Goal: Task Accomplishment & Management: Manage account settings

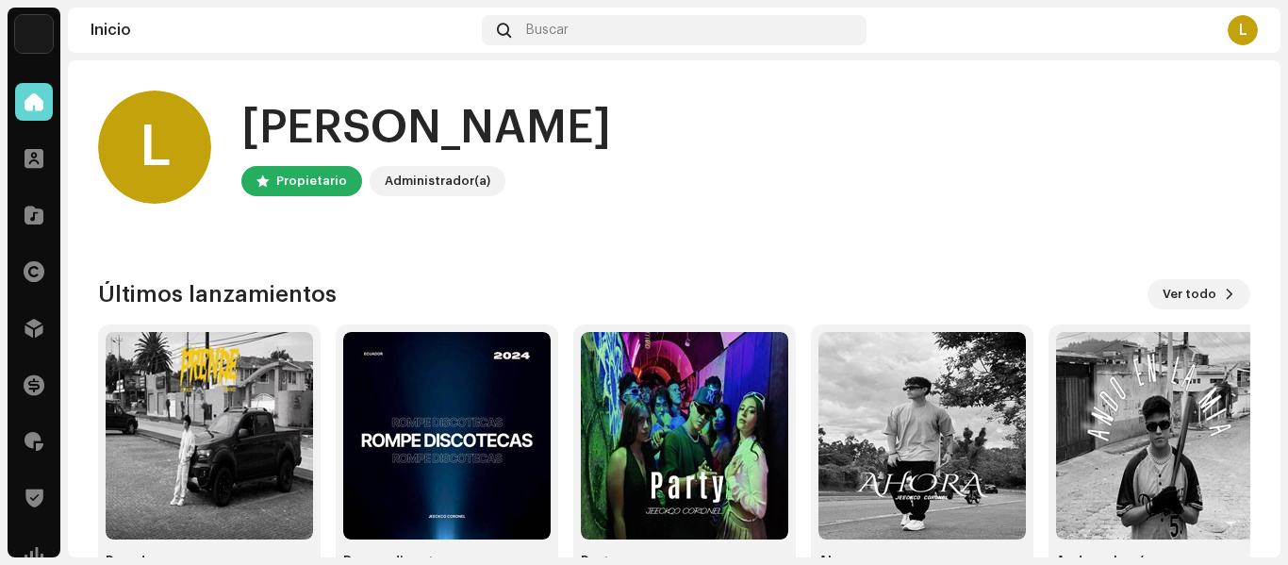
scroll to position [131, 0]
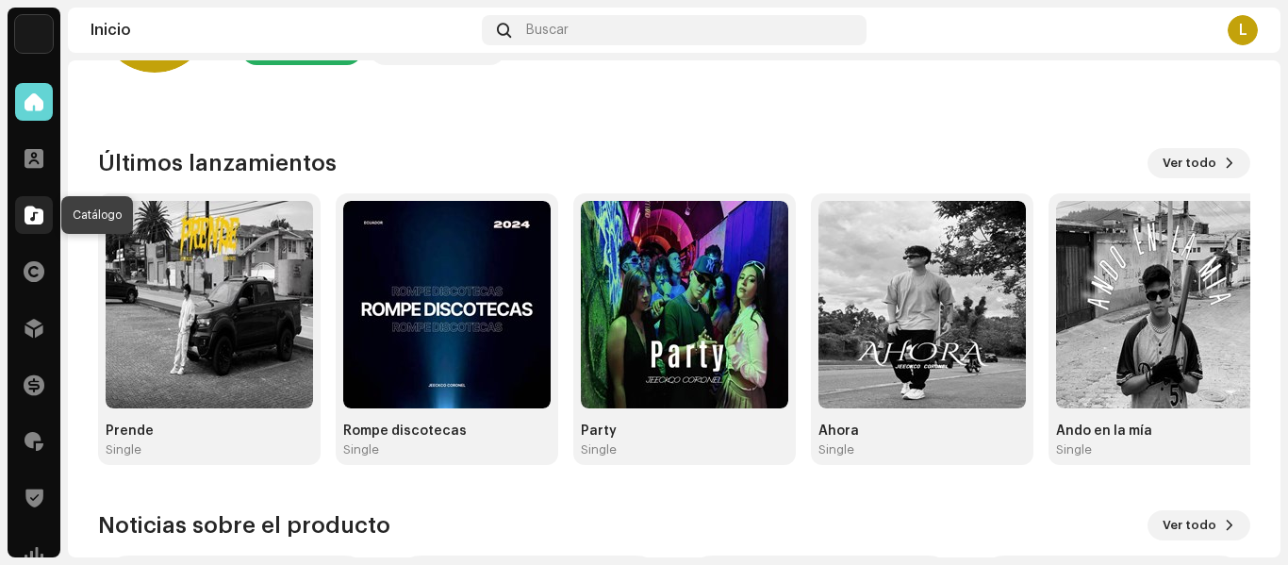
click at [23, 229] on div at bounding box center [34, 215] width 38 height 38
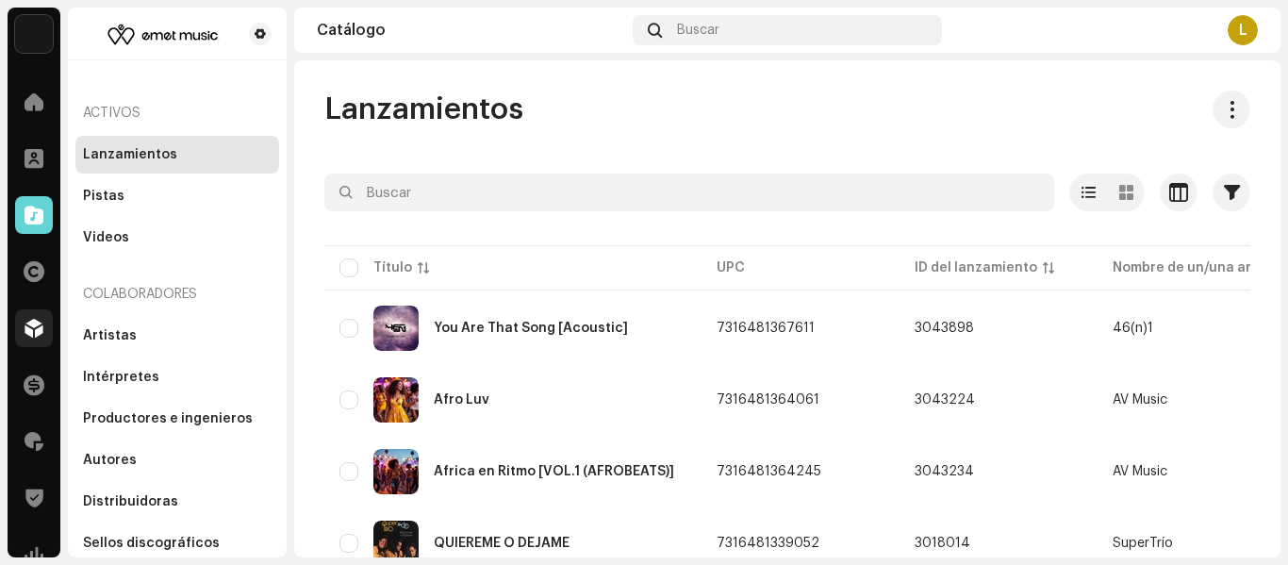
click at [36, 321] on span at bounding box center [34, 328] width 19 height 15
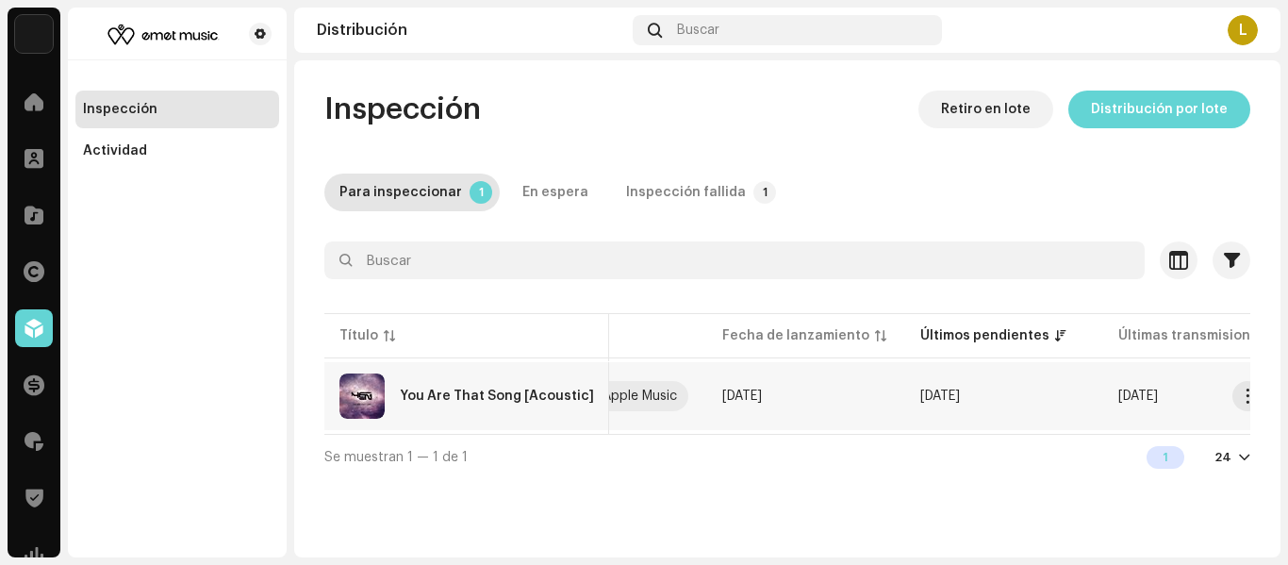
scroll to position [0, 754]
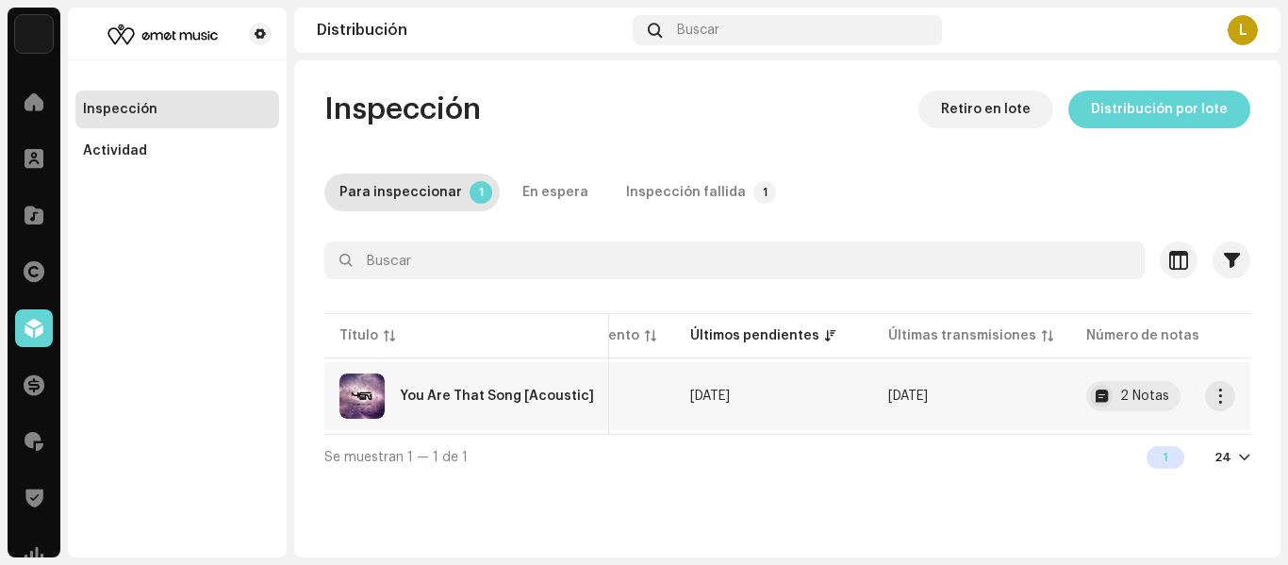
click at [643, 379] on td "[DATE]" at bounding box center [576, 396] width 198 height 68
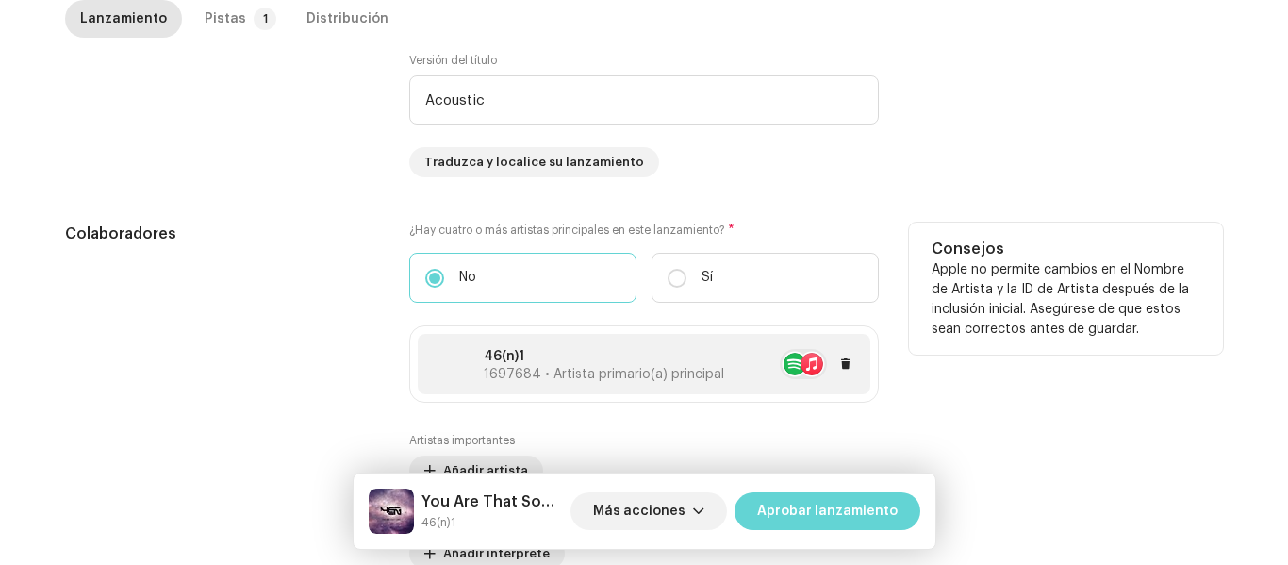
scroll to position [982, 0]
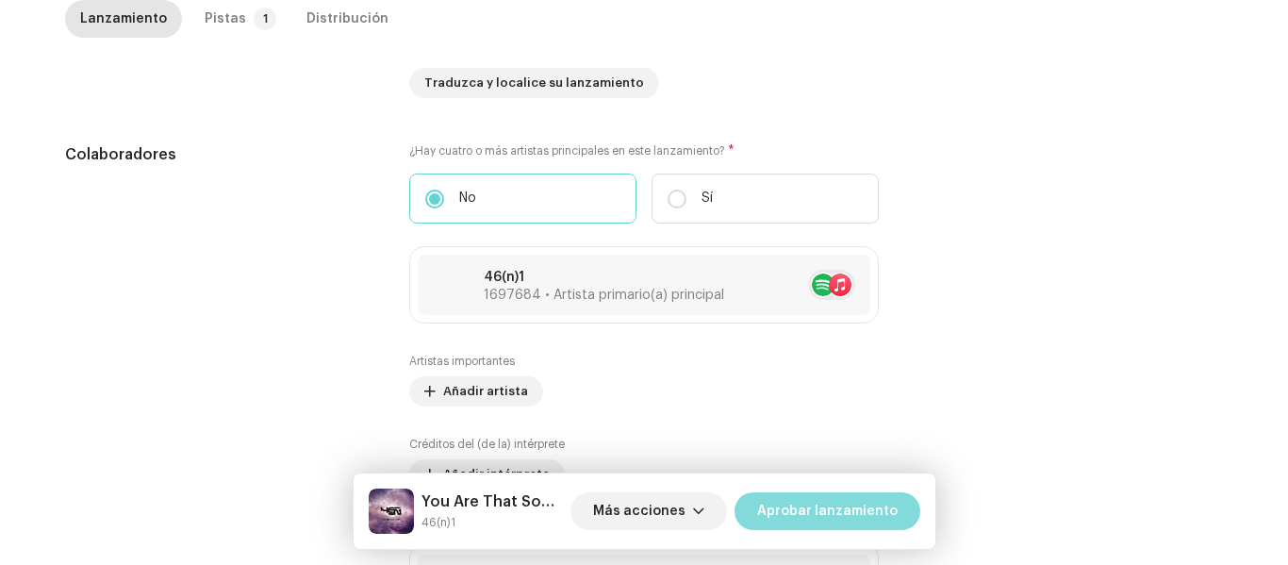
click at [821, 514] on span "Aprobar lanzamiento" at bounding box center [827, 511] width 140 height 38
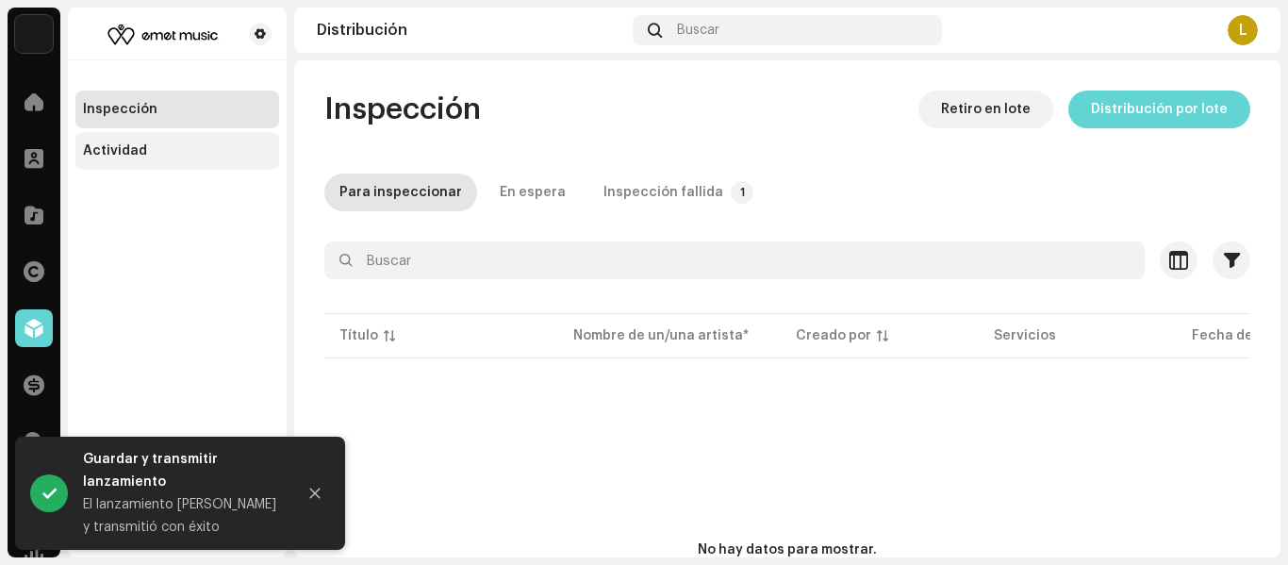
click at [137, 160] on div "Actividad" at bounding box center [177, 151] width 204 height 38
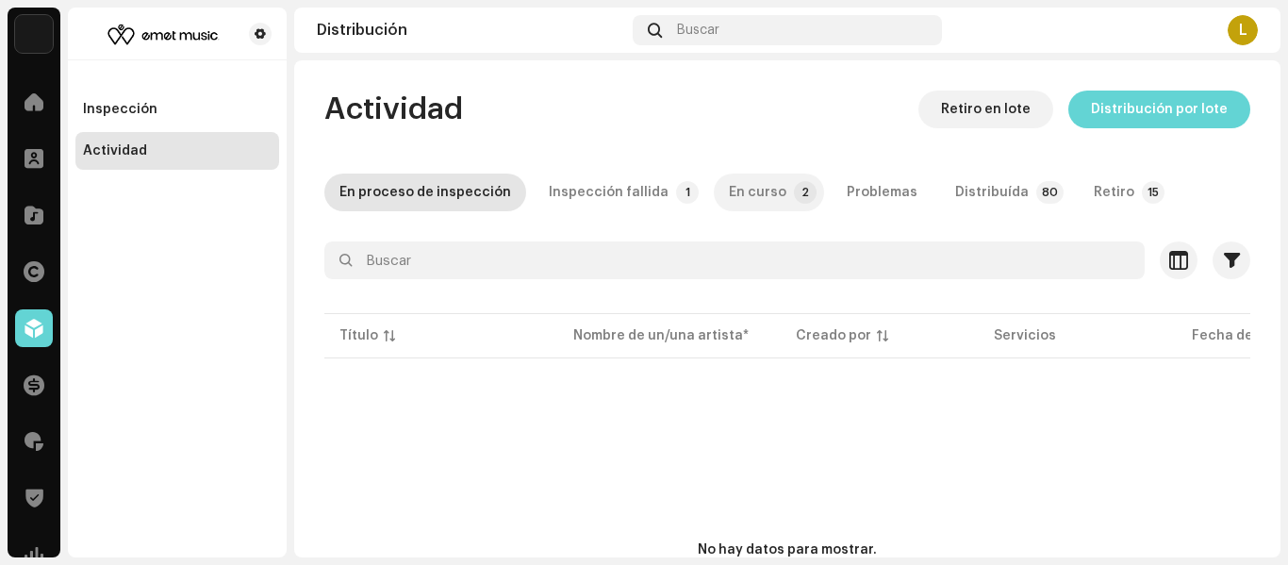
click at [743, 199] on div "En curso" at bounding box center [758, 192] width 58 height 38
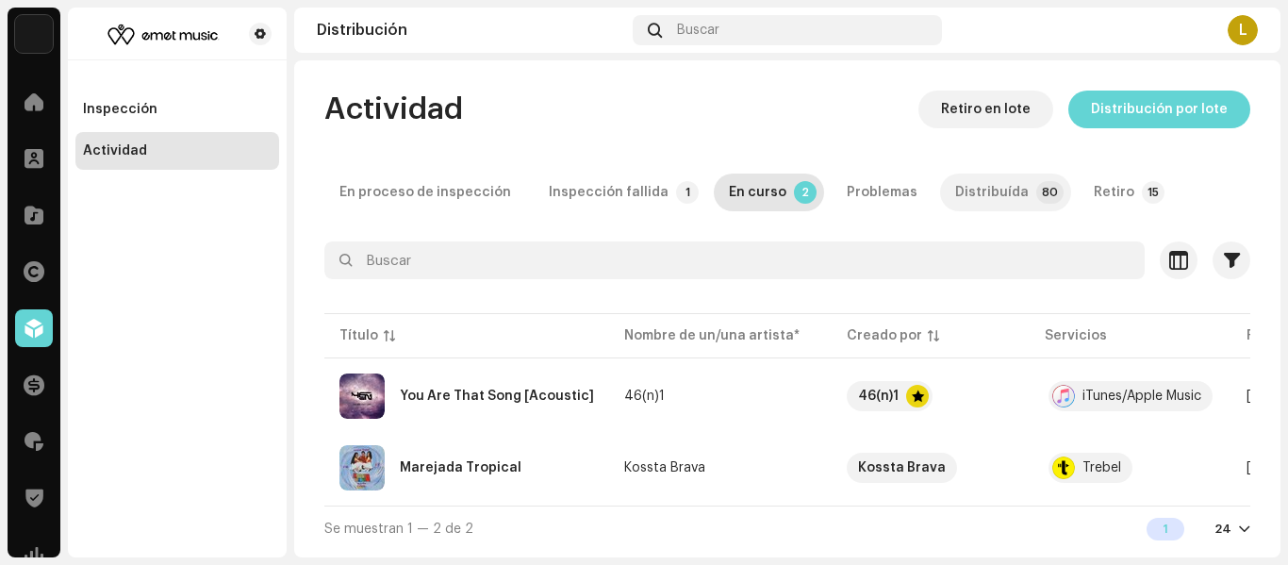
click at [1005, 206] on p-tab "Distribuída 80" at bounding box center [1005, 192] width 131 height 38
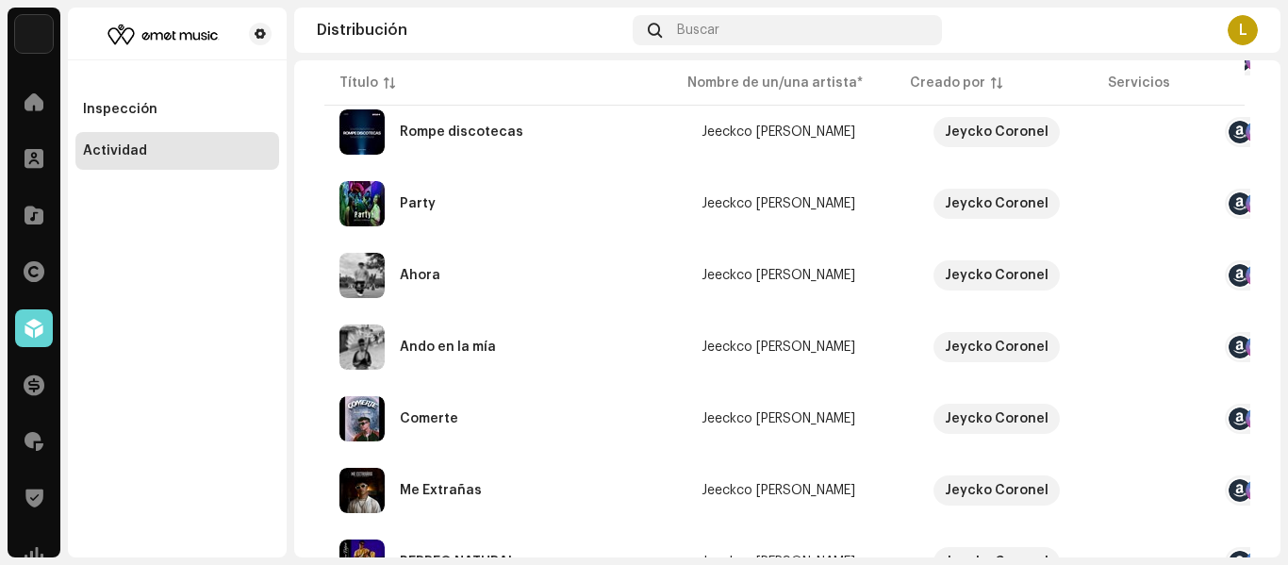
scroll to position [66, 0]
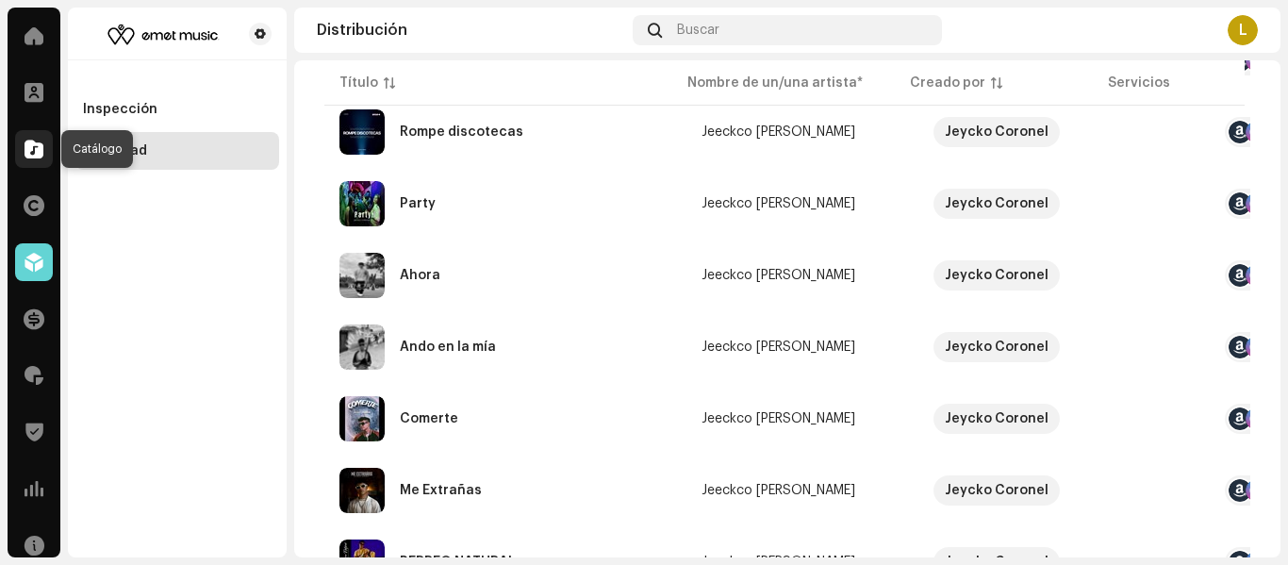
click at [46, 154] on div at bounding box center [34, 149] width 38 height 38
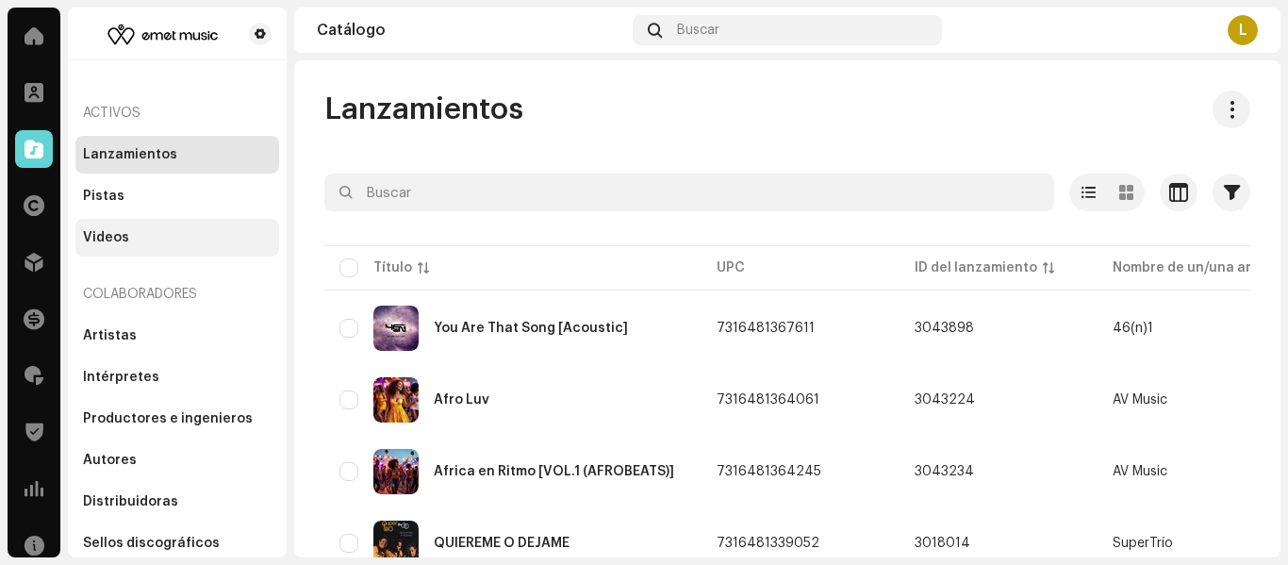
click at [153, 223] on div "Videos" at bounding box center [177, 238] width 204 height 38
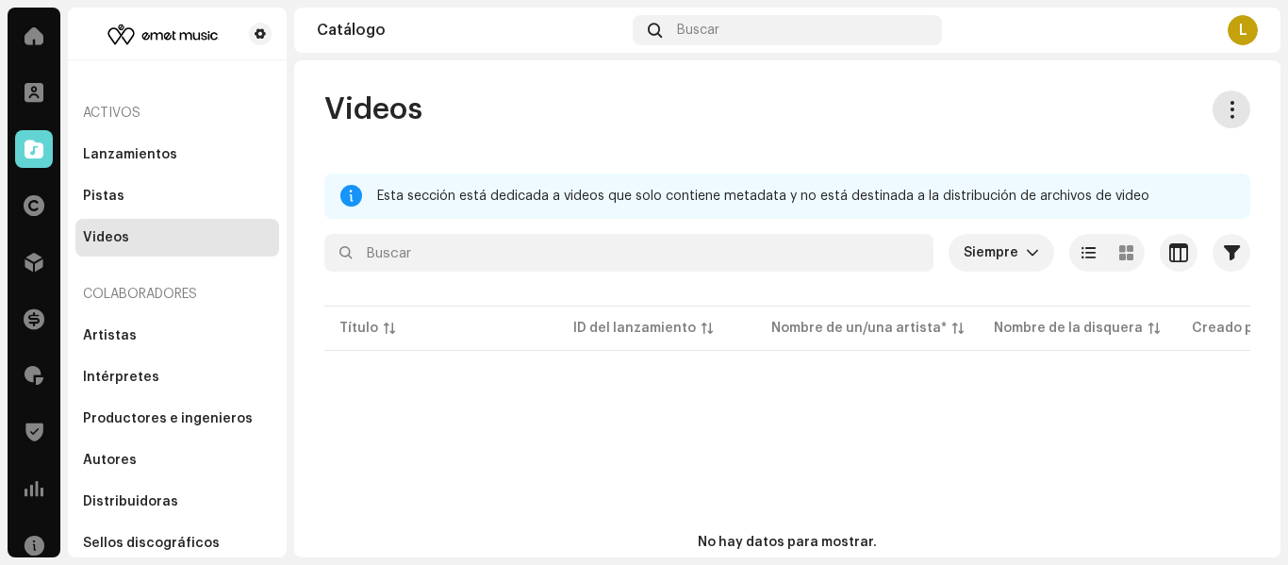
click at [1227, 115] on span at bounding box center [1232, 109] width 18 height 15
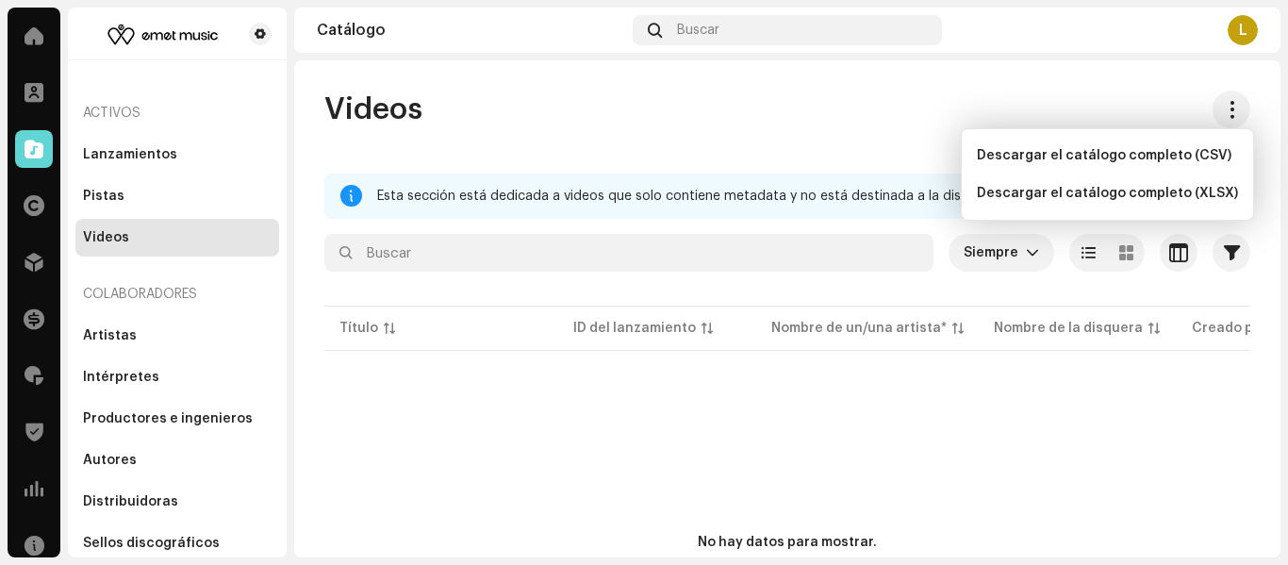
click at [889, 171] on div "Videos Esta sección está dedicada a videos que solo contiene metadata y no está…" at bounding box center [787, 411] width 986 height 641
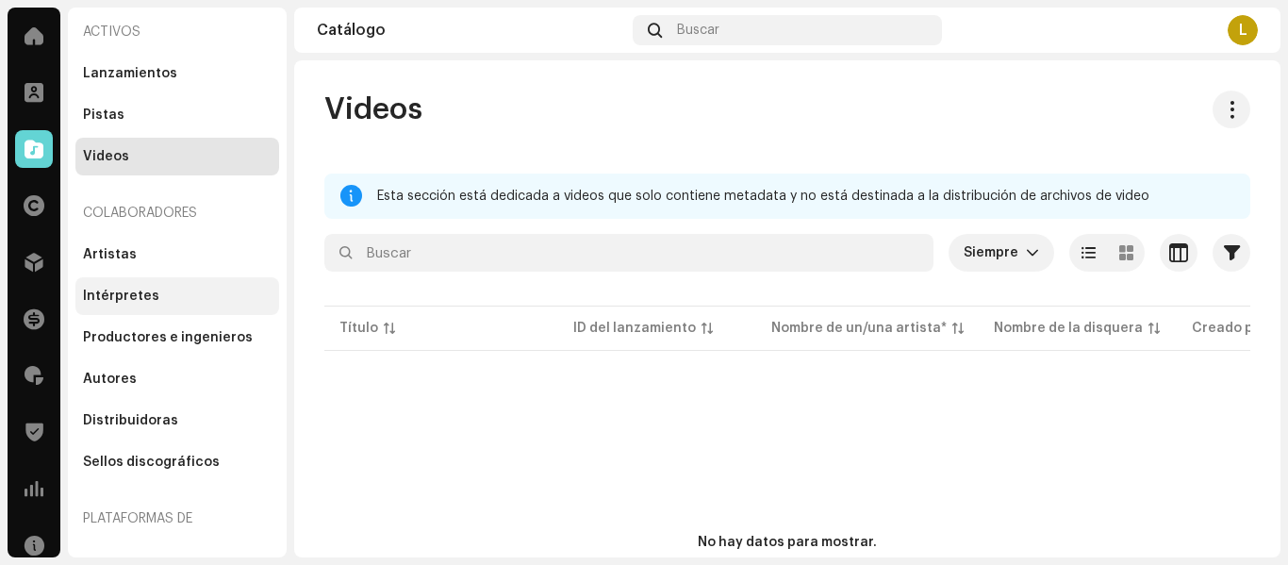
scroll to position [239, 0]
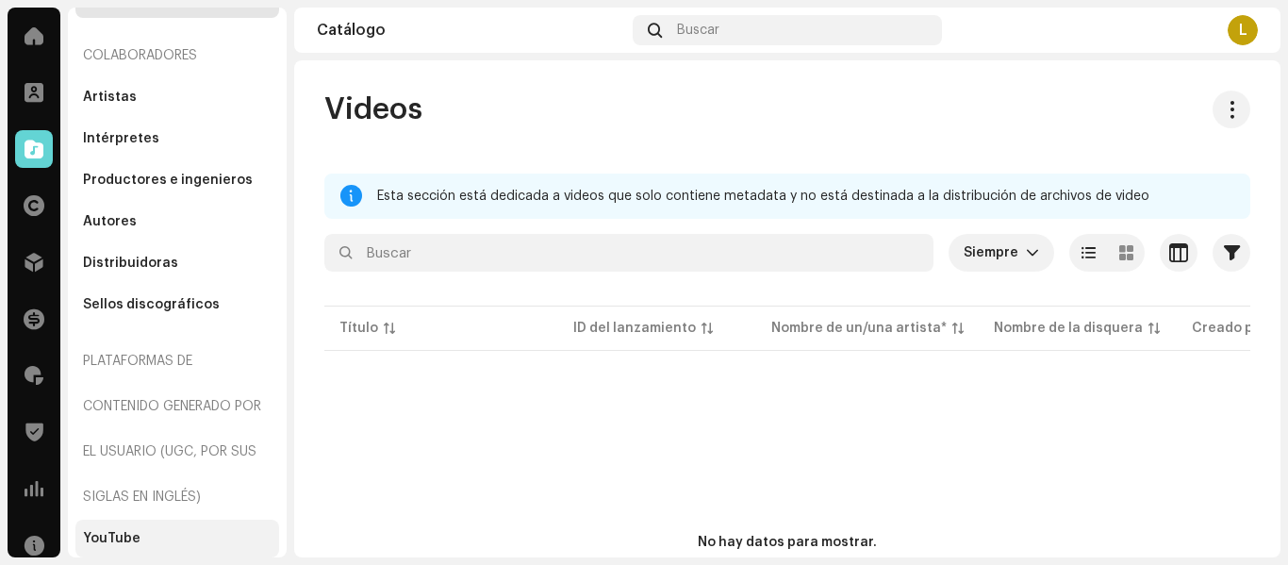
click at [153, 534] on div "YouTube" at bounding box center [177, 538] width 189 height 15
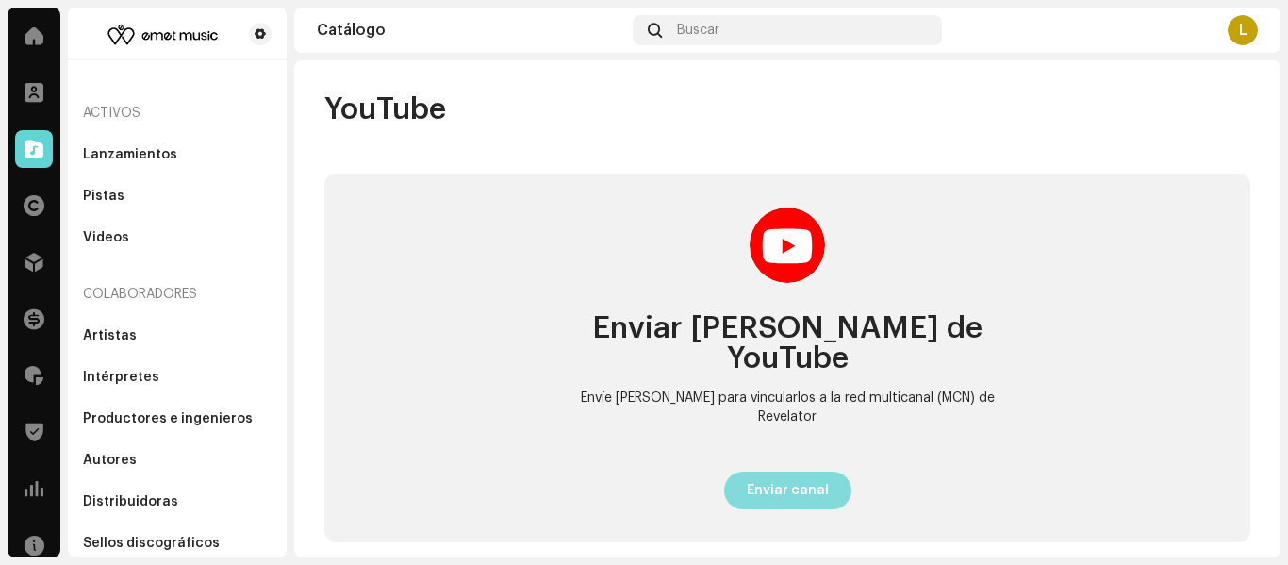
click at [806, 471] on span "Enviar canal" at bounding box center [788, 490] width 82 height 38
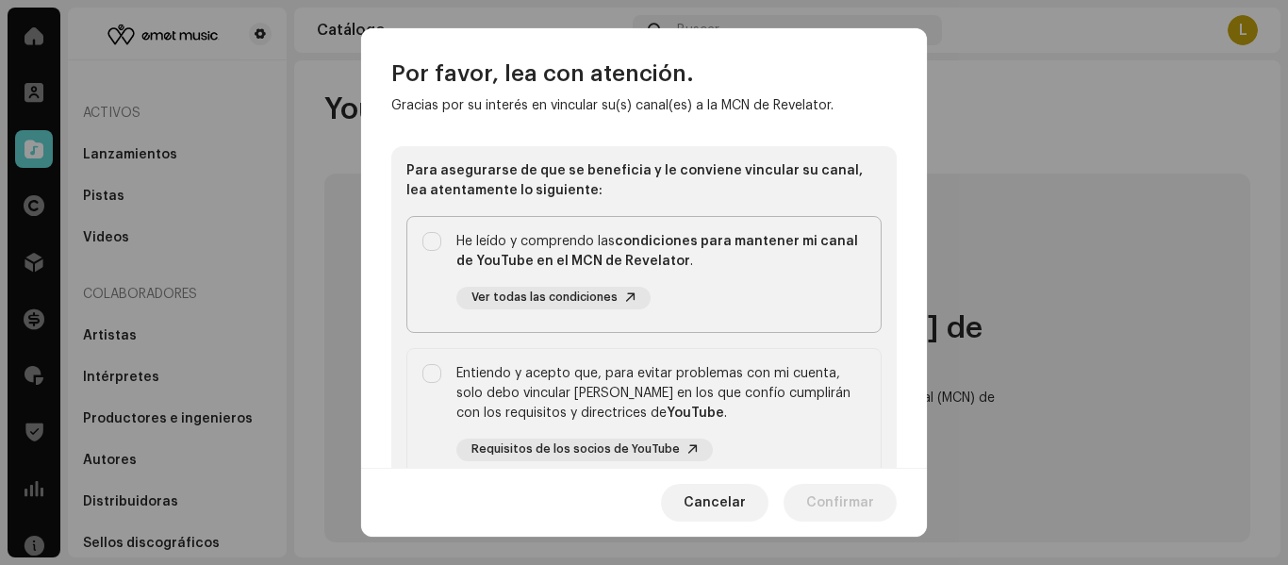
click at [443, 222] on div "He leído y comprendo las condiciones para mantener mi canal de YouTube en el MC…" at bounding box center [643, 270] width 473 height 107
checkbox input "true"
click at [461, 377] on div "Entiendo y acepto que, para evitar problemas con mi cuenta, solo debo vincular …" at bounding box center [660, 393] width 409 height 59
checkbox input "true"
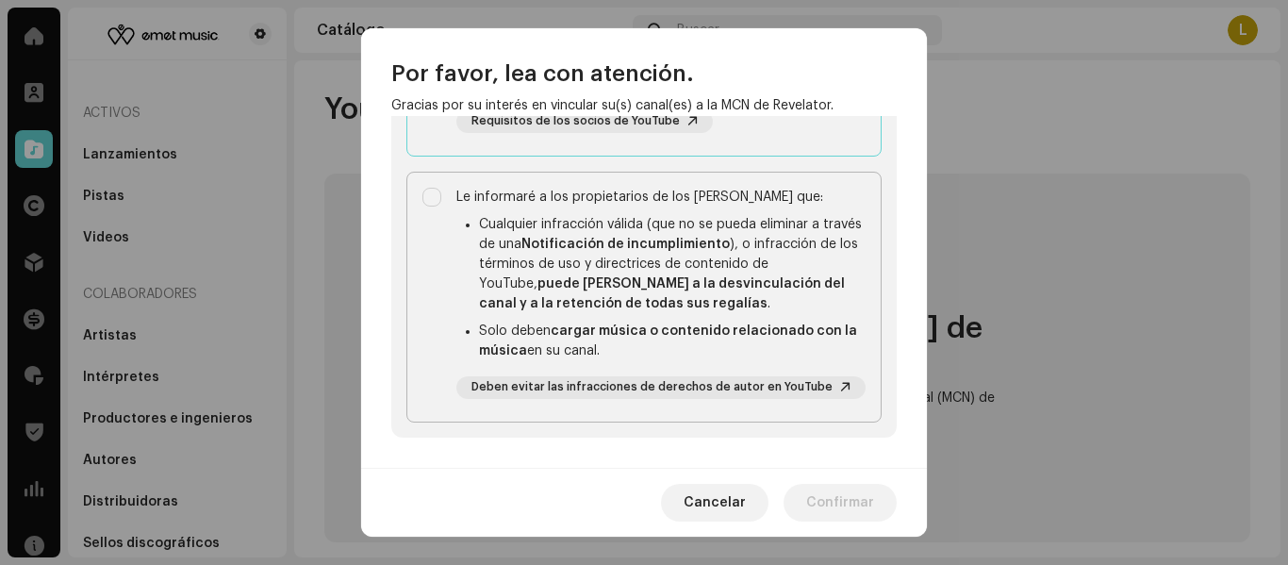
click at [454, 287] on div "Le informaré a los propietarios de los [PERSON_NAME] que: Cualquier infracción …" at bounding box center [643, 293] width 473 height 241
checkbox input "true"
click at [829, 519] on span "Confirmar" at bounding box center [840, 503] width 68 height 38
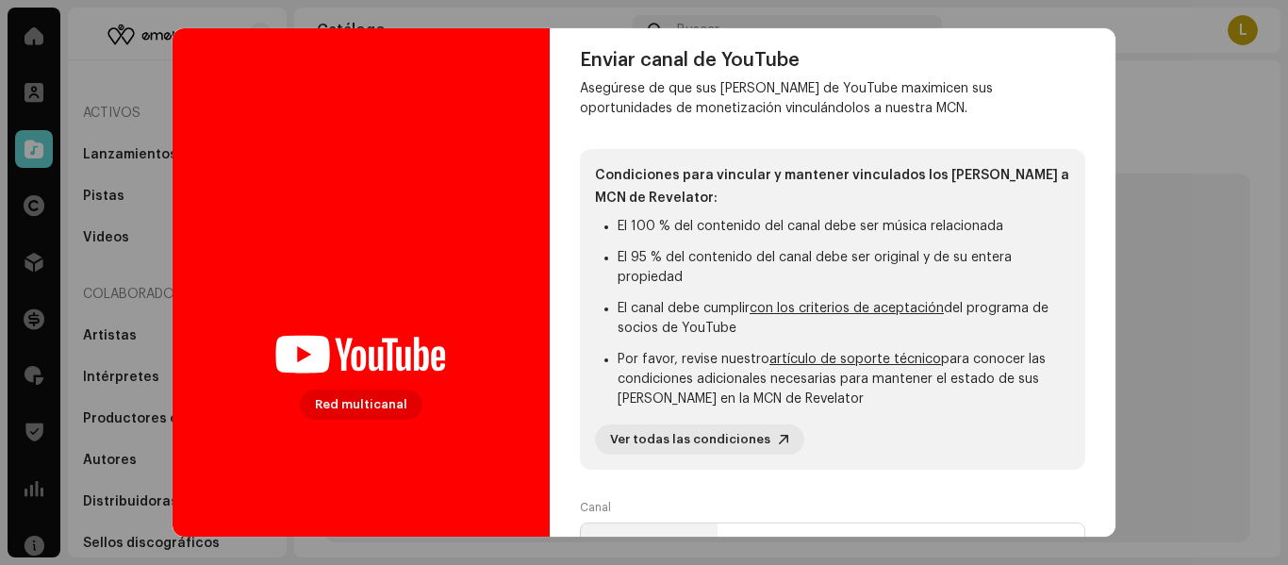
scroll to position [8, 0]
click at [1057, 222] on div "Condiciones para vincular y mantener vinculados los [PERSON_NAME] a MCN de Reve…" at bounding box center [832, 310] width 505 height 321
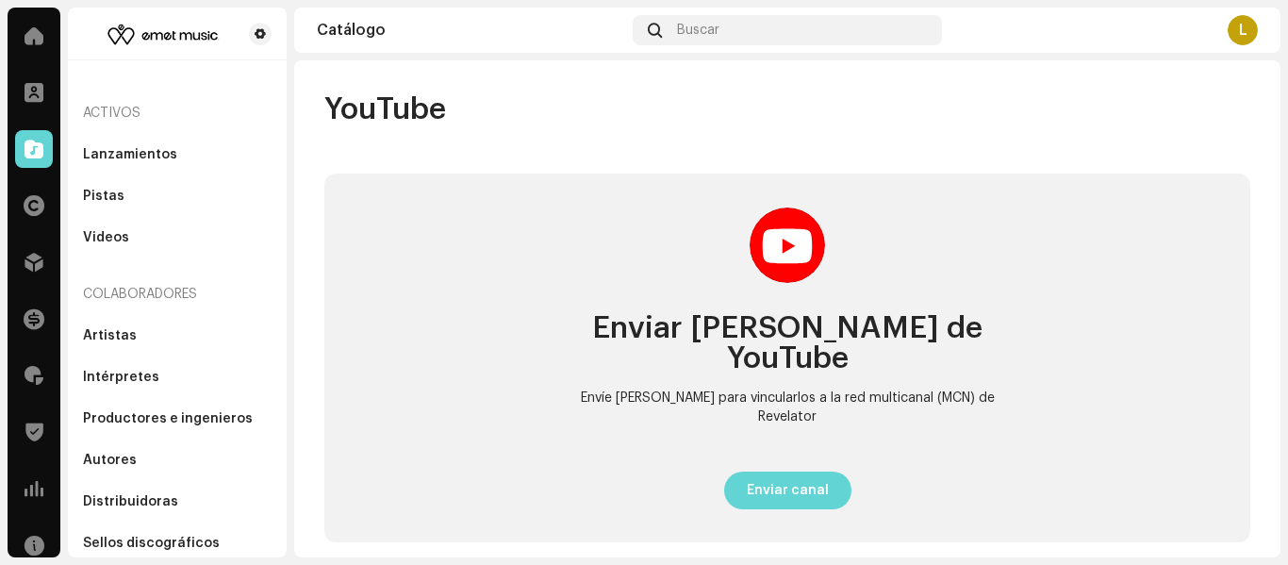
click at [1196, 165] on div "Red multicanal Envío de canal Enviar canal de YouTube Asegúrese de que sus [PER…" at bounding box center [644, 282] width 1288 height 565
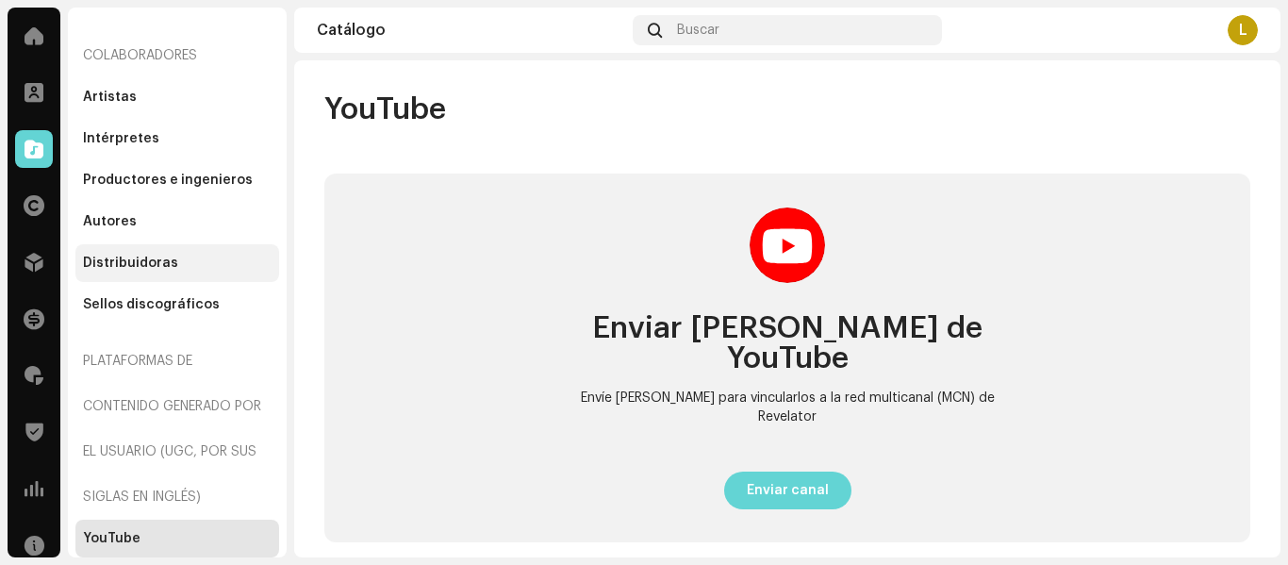
scroll to position [0, 0]
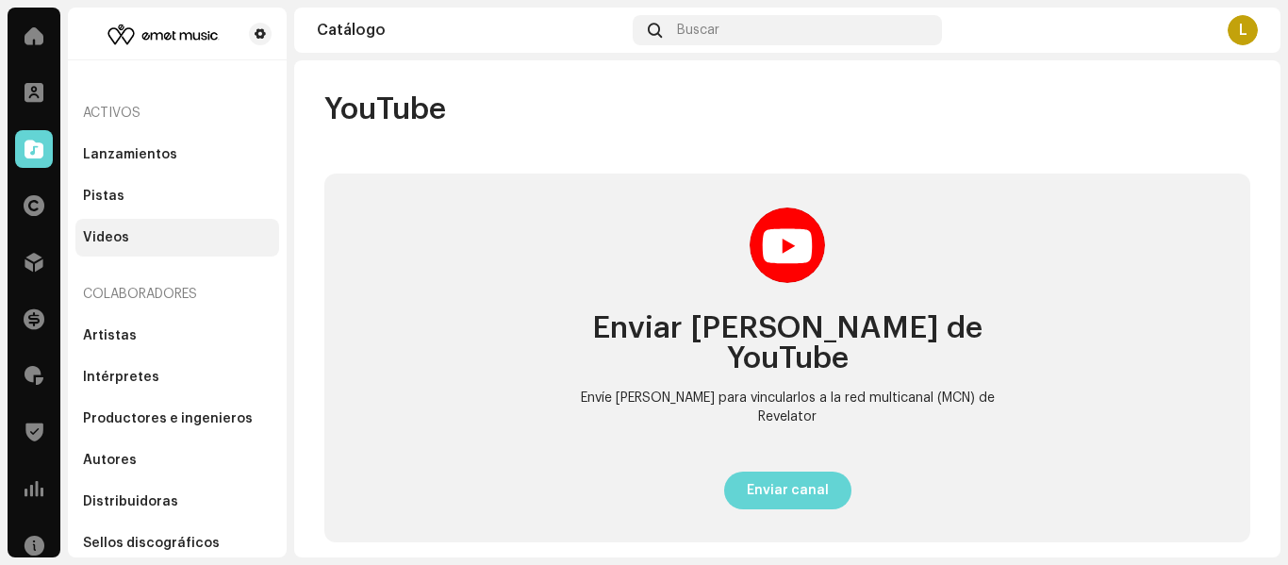
click at [155, 230] on div "Videos" at bounding box center [177, 237] width 189 height 15
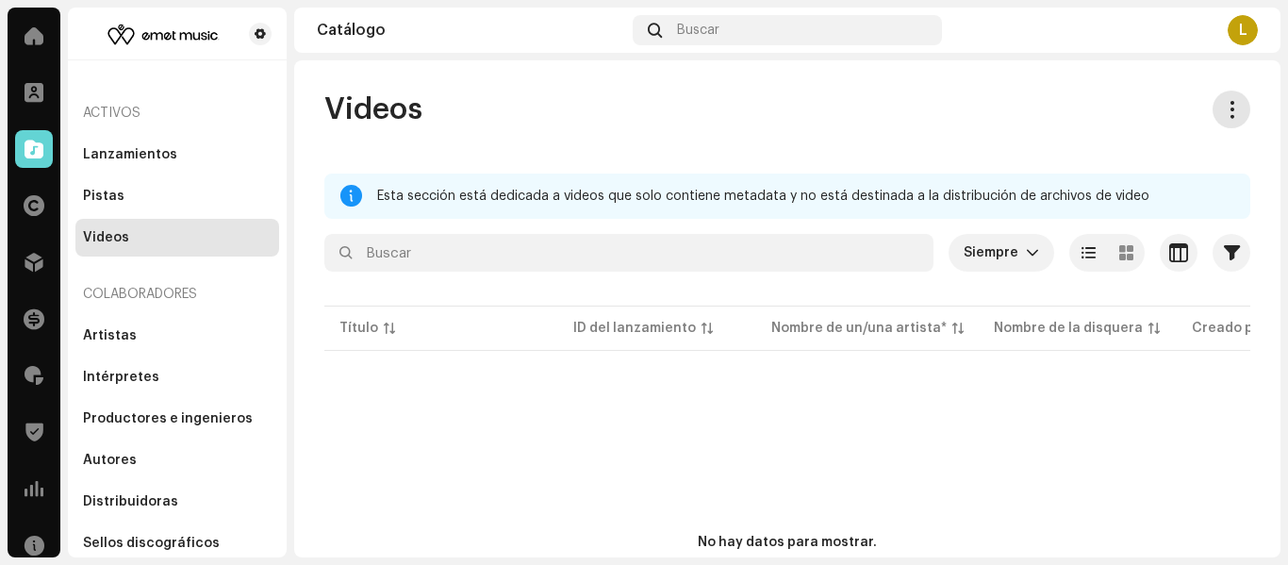
click at [1223, 102] on span at bounding box center [1232, 109] width 18 height 15
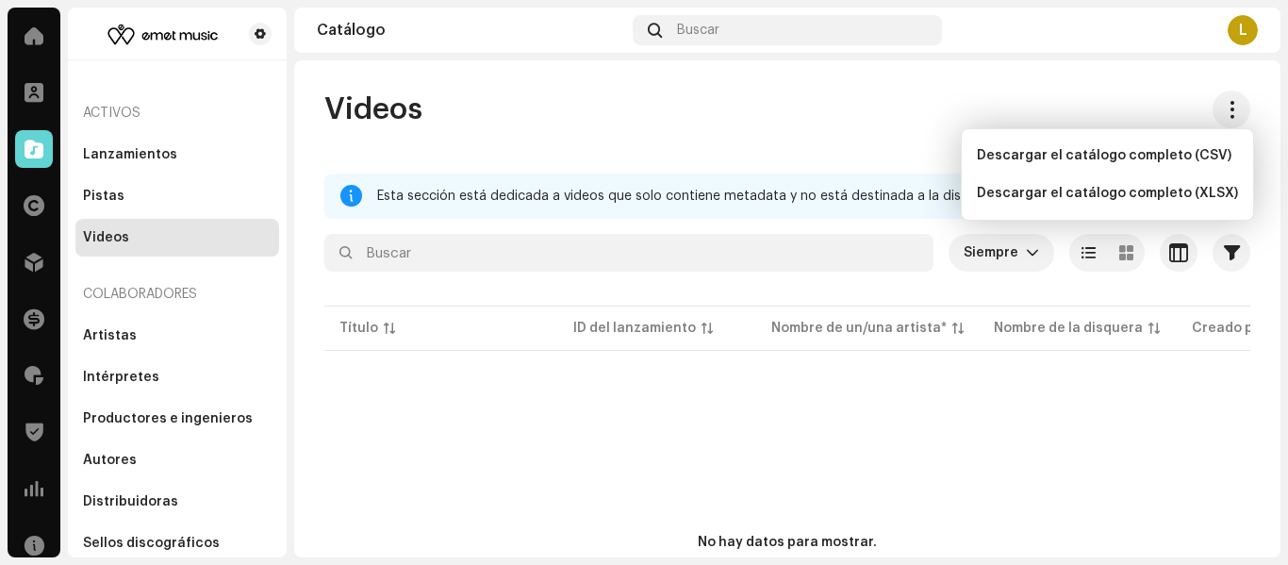
click at [1106, 107] on div "Videos" at bounding box center [787, 110] width 926 height 38
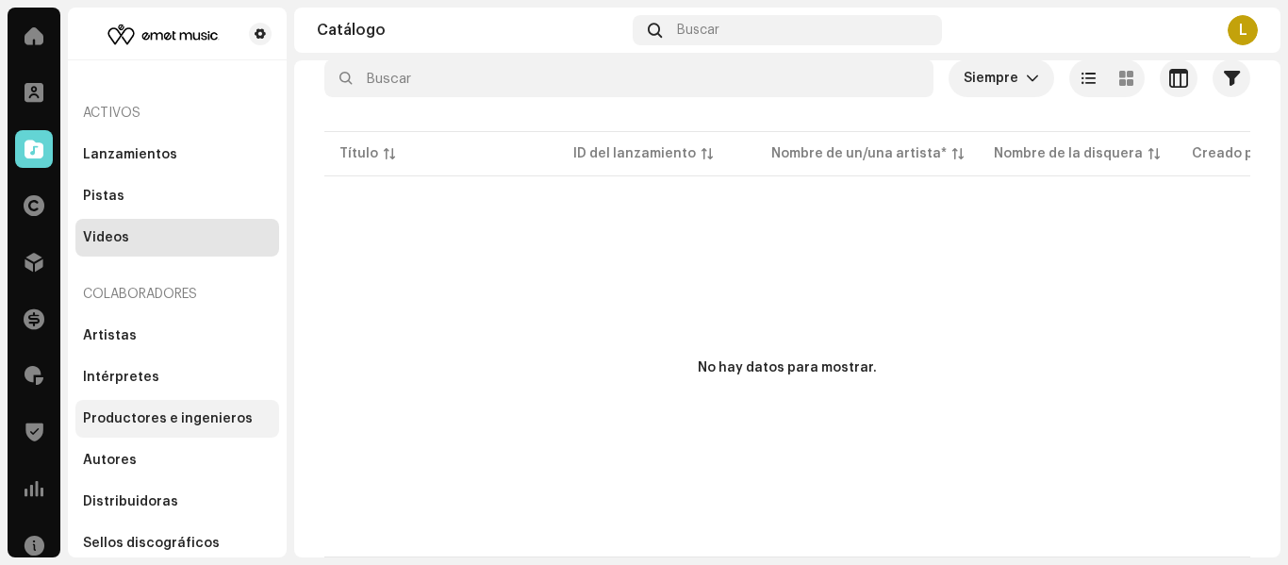
scroll to position [239, 0]
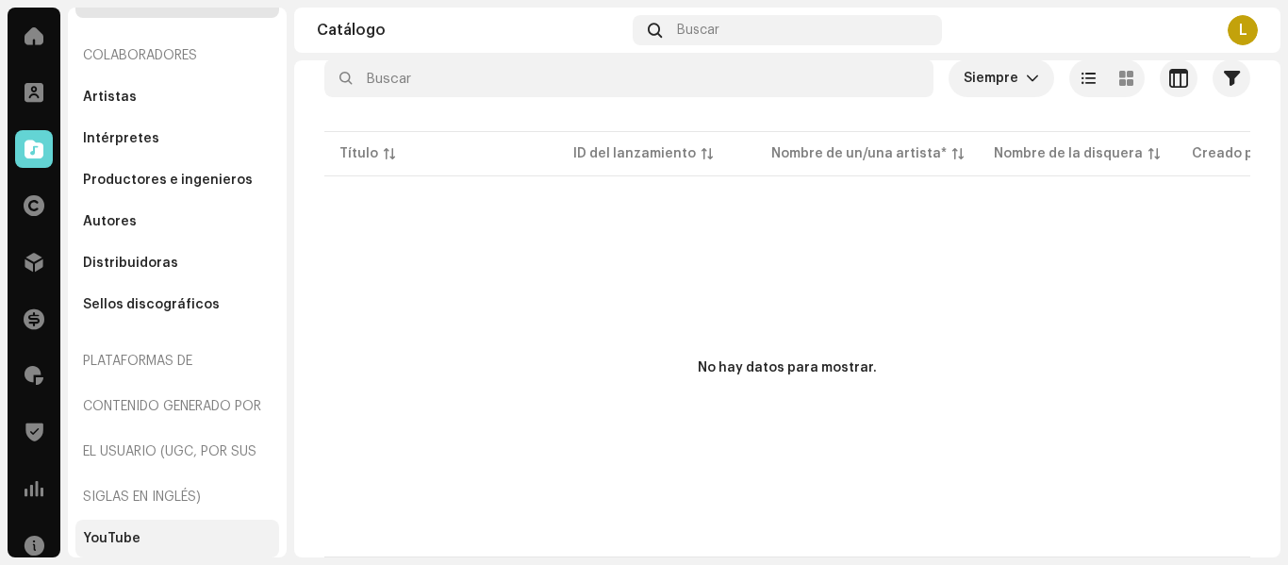
click at [196, 531] on div "YouTube" at bounding box center [177, 538] width 189 height 15
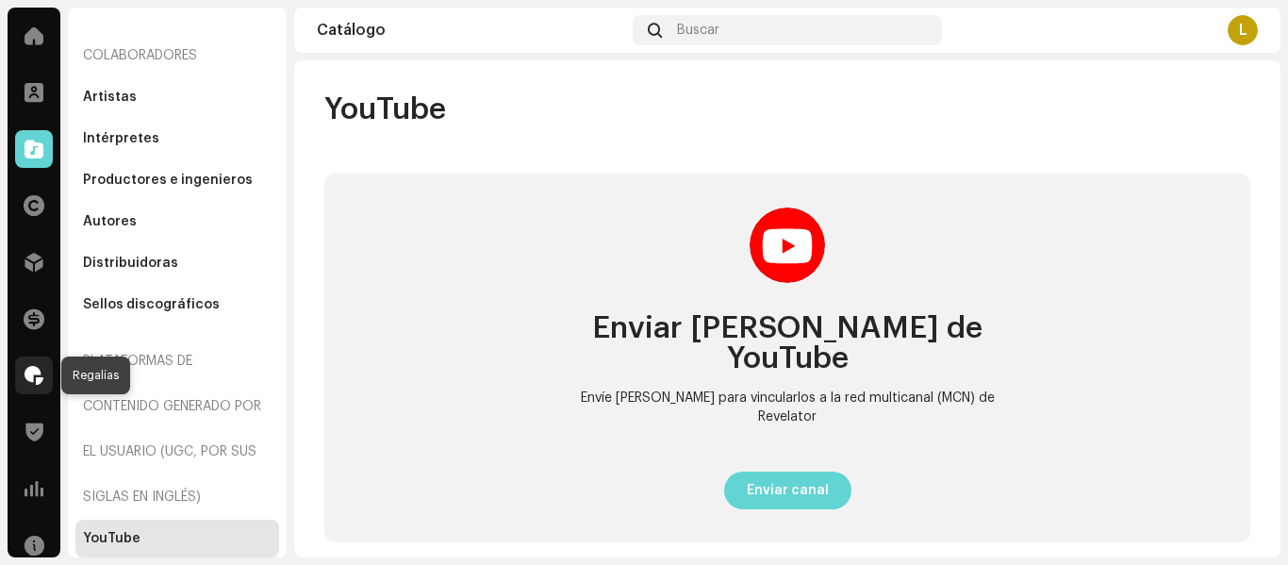
click at [24, 381] on div at bounding box center [34, 375] width 38 height 38
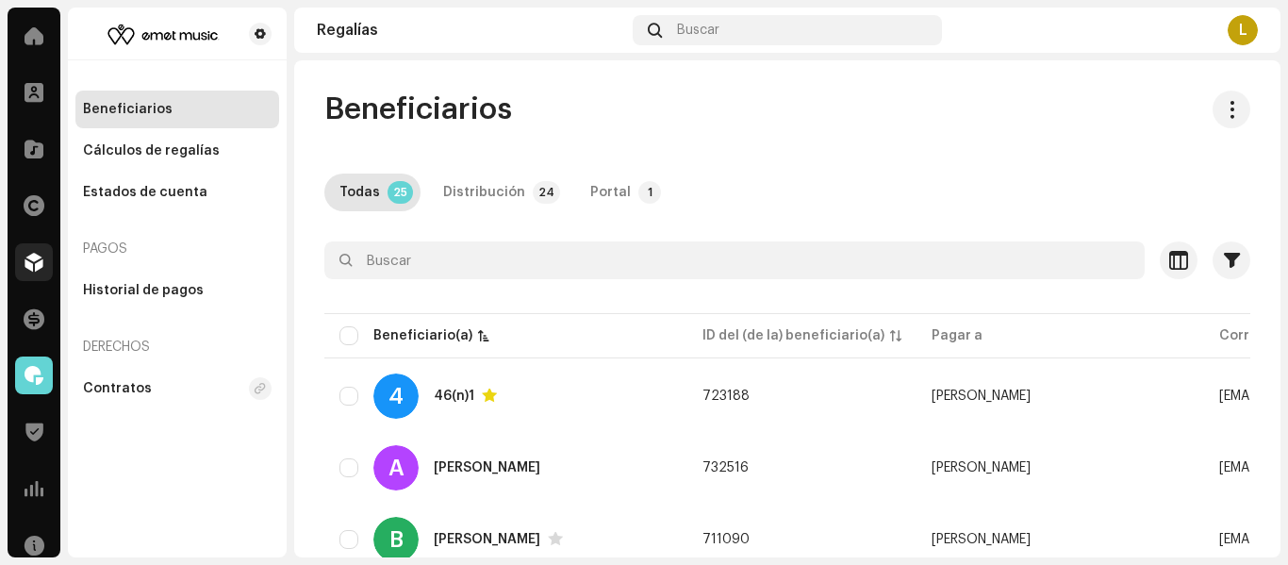
click at [42, 260] on div at bounding box center [34, 262] width 38 height 38
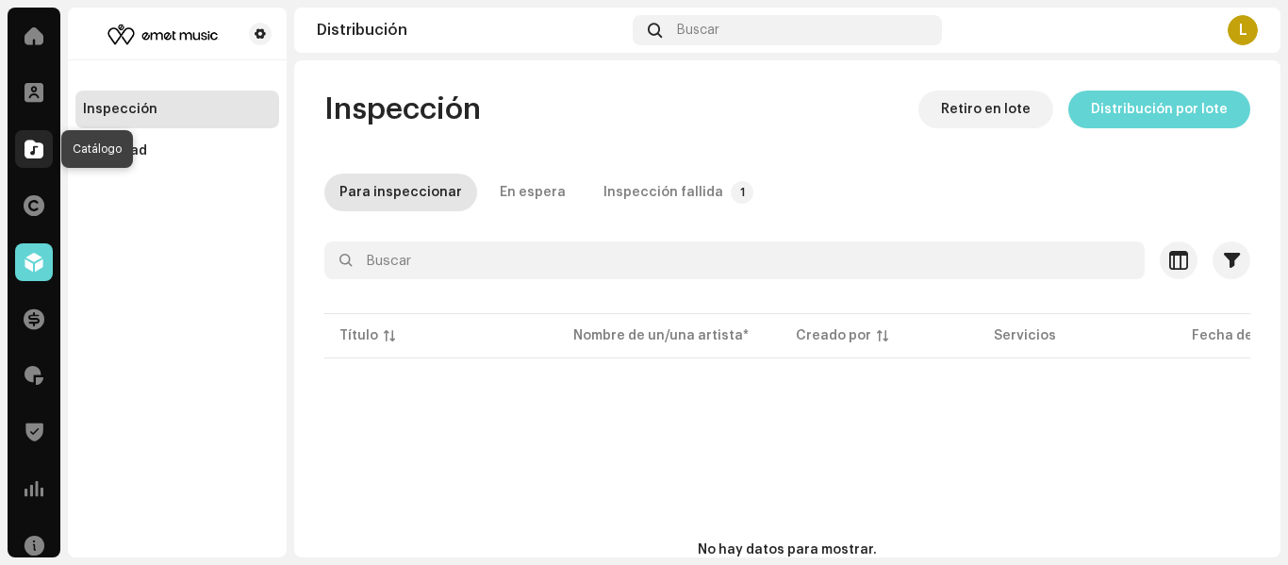
click at [15, 155] on div at bounding box center [34, 149] width 38 height 38
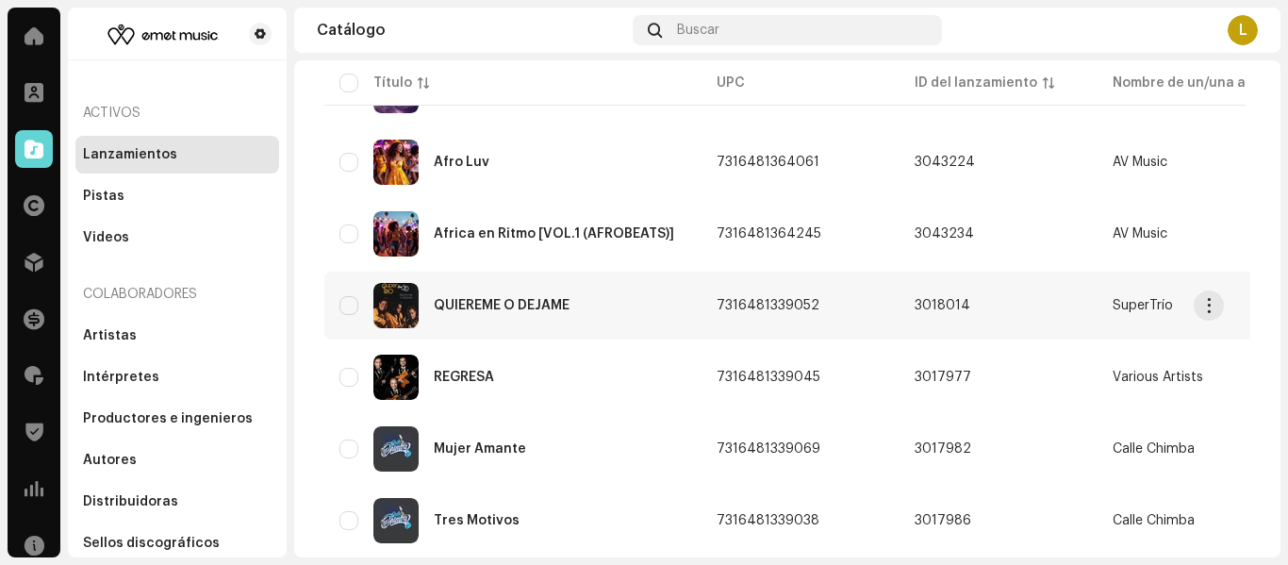
scroll to position [238, 0]
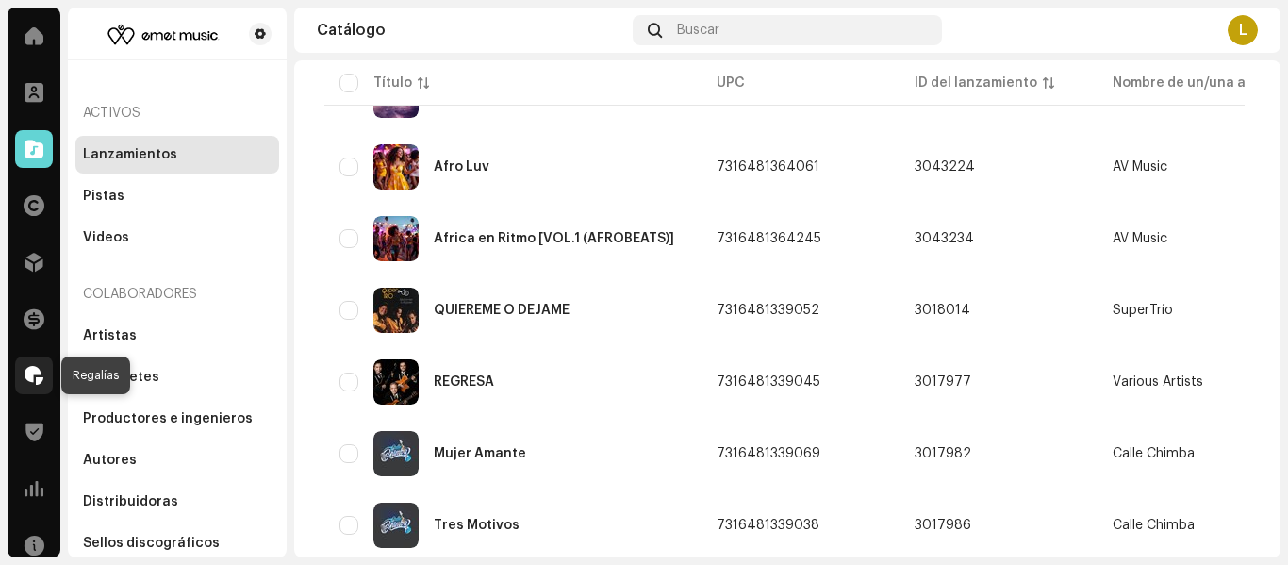
click at [21, 385] on div at bounding box center [34, 375] width 38 height 38
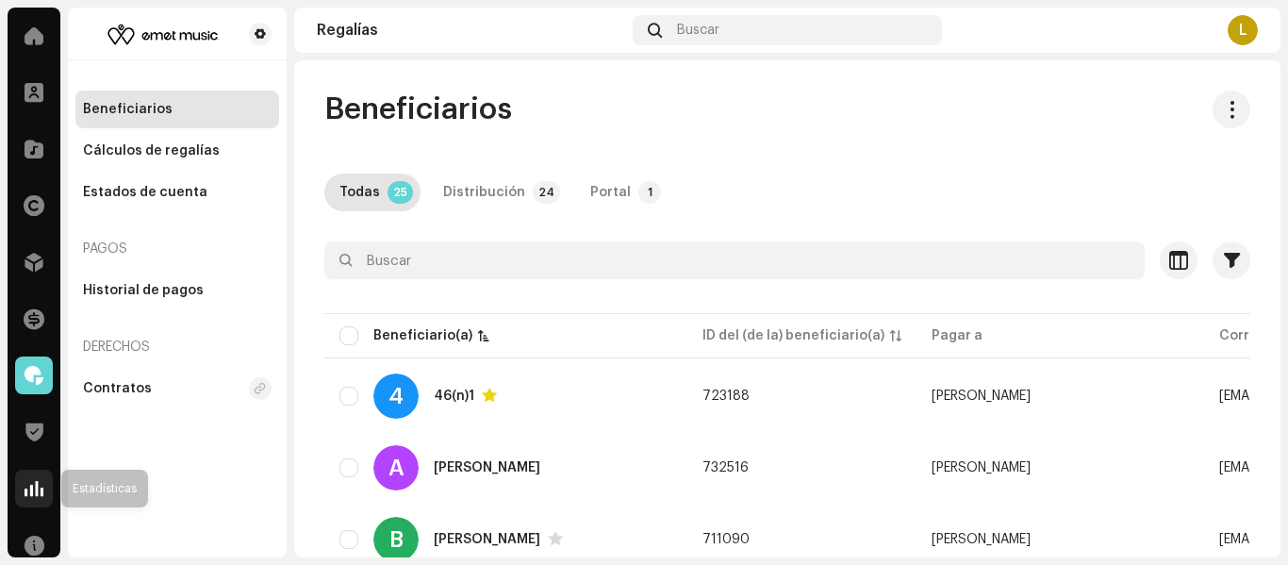
click at [44, 476] on div at bounding box center [34, 489] width 38 height 38
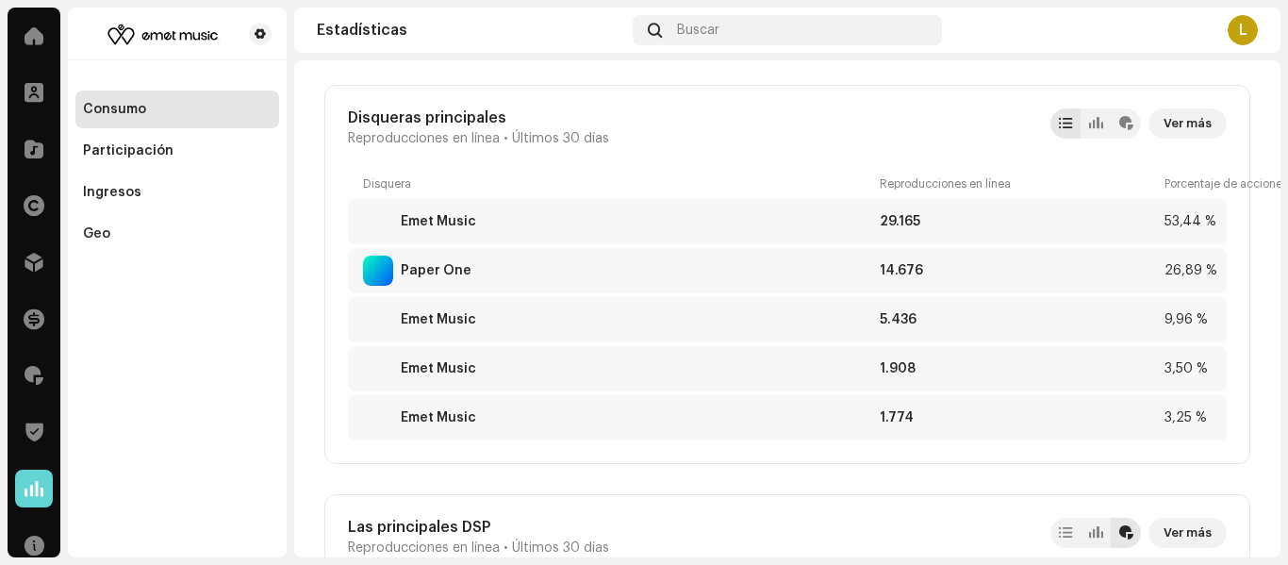
scroll to position [1908, 0]
click at [132, 158] on div "Participación" at bounding box center [177, 151] width 204 height 38
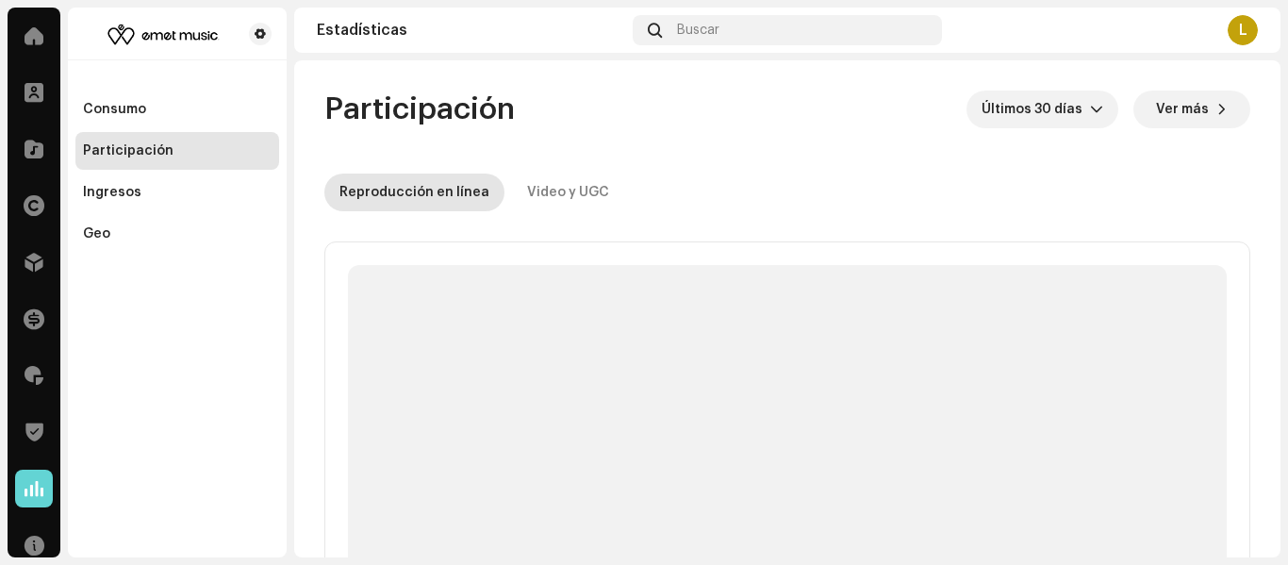
scroll to position [74, 0]
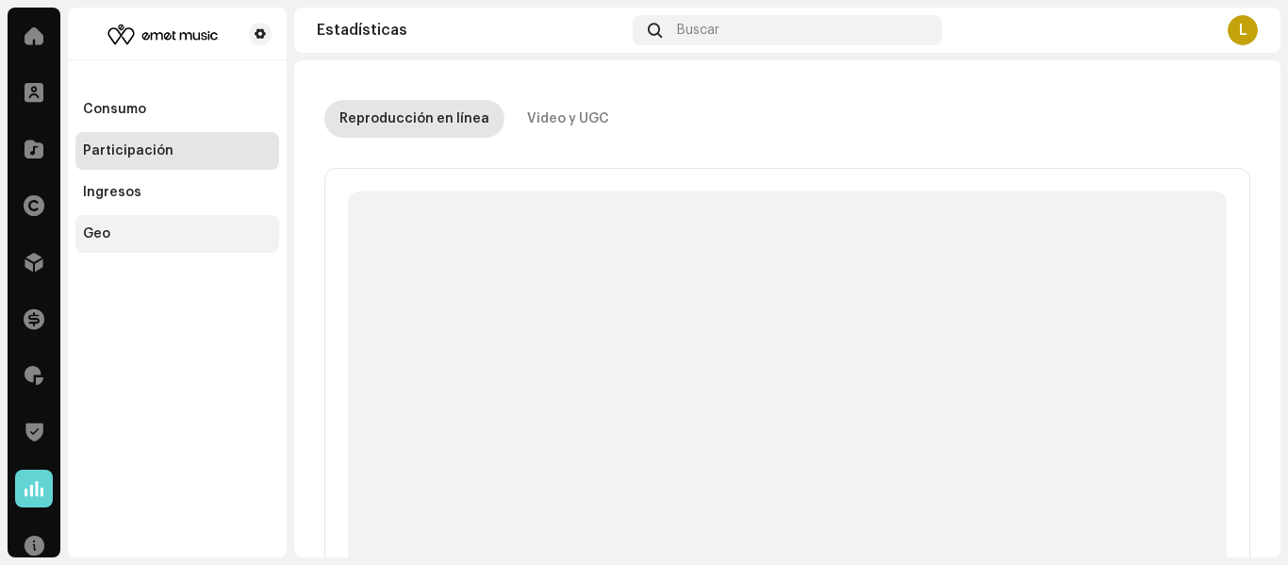
click at [90, 227] on div "Geo" at bounding box center [96, 233] width 27 height 15
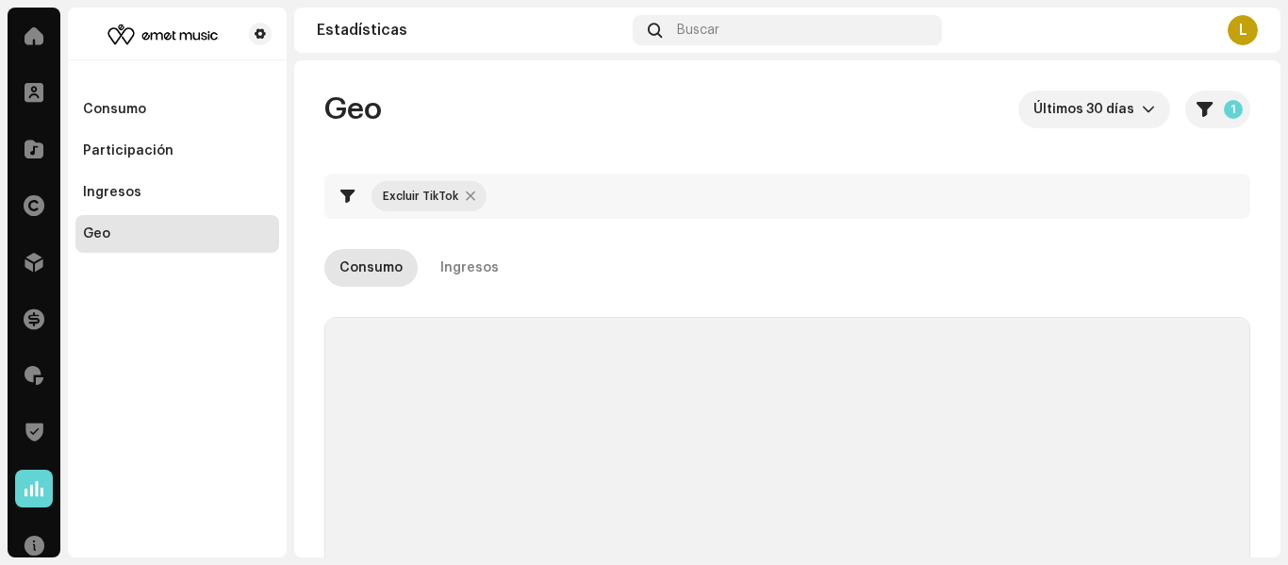
checkbox input "true"
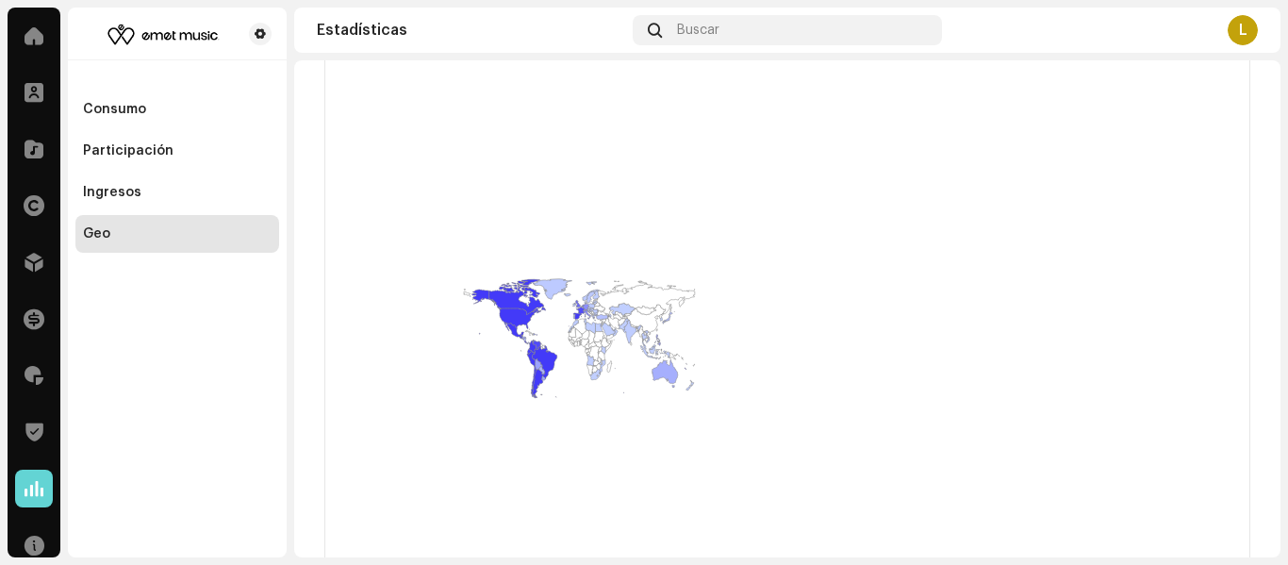
scroll to position [670, 0]
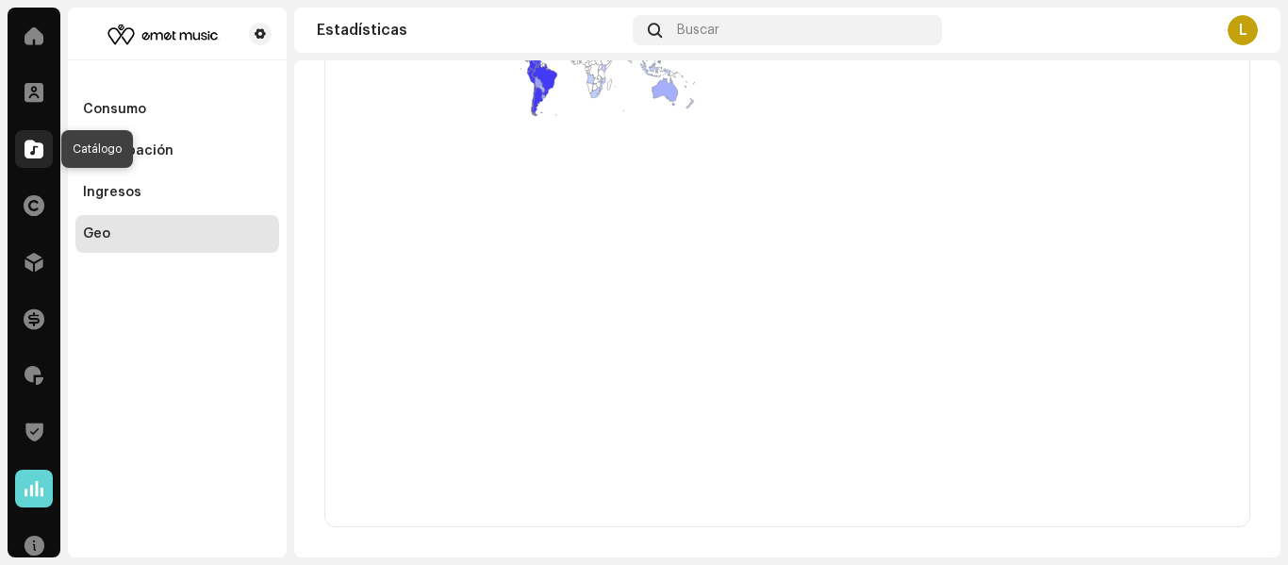
click at [21, 155] on div at bounding box center [34, 149] width 38 height 38
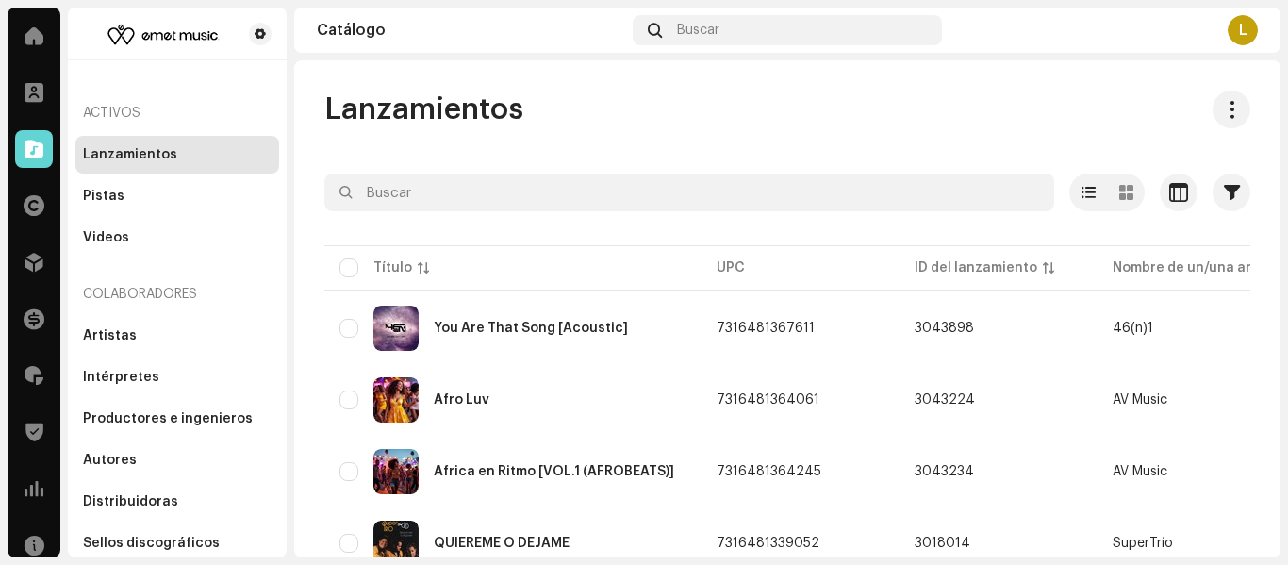
click at [1244, 28] on div "L" at bounding box center [1243, 30] width 30 height 30
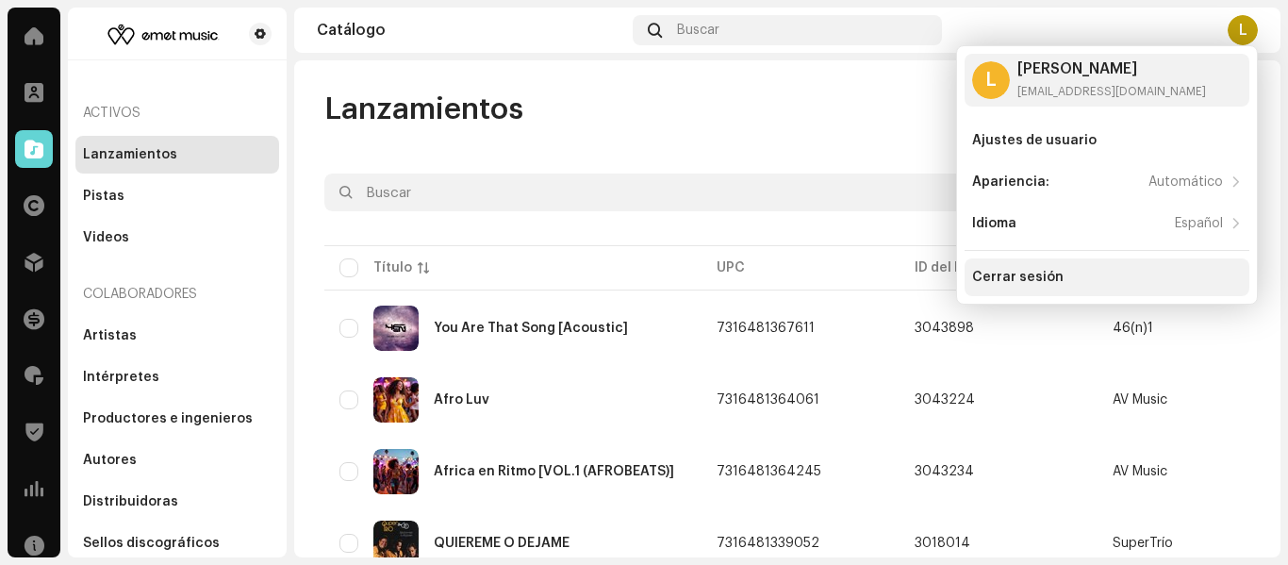
click at [1063, 277] on div "Cerrar sesión" at bounding box center [1107, 277] width 270 height 15
